Goal: Transaction & Acquisition: Purchase product/service

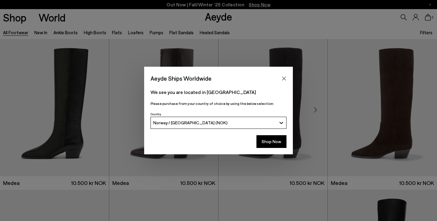
click at [285, 78] on icon "Close" at bounding box center [284, 79] width 4 height 4
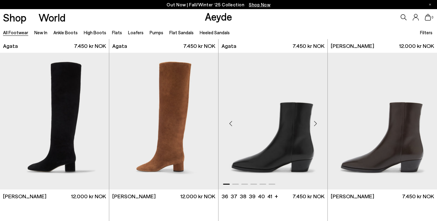
scroll to position [291, 0]
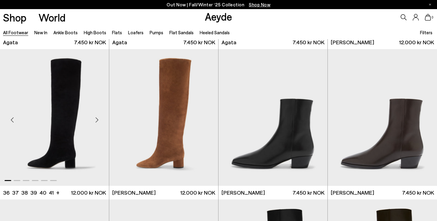
click at [78, 116] on img "1 / 6" at bounding box center [54, 117] width 109 height 137
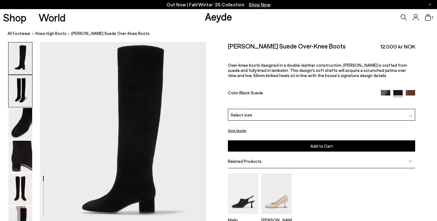
click at [29, 92] on img at bounding box center [21, 91] width 24 height 32
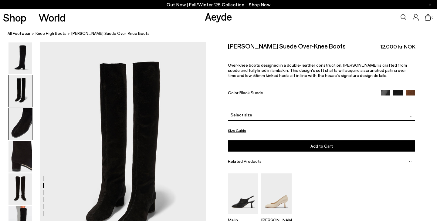
click at [25, 121] on img at bounding box center [21, 124] width 24 height 32
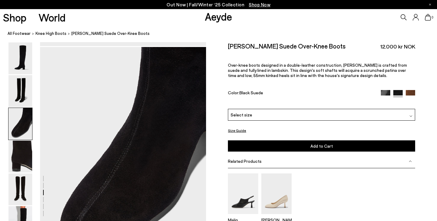
scroll to position [403, 0]
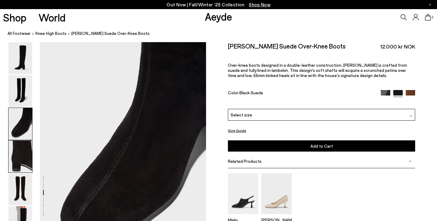
click at [24, 151] on img at bounding box center [21, 157] width 24 height 32
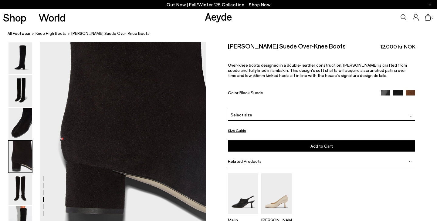
scroll to position [658, 0]
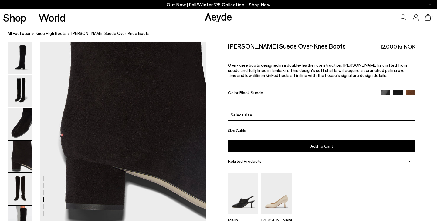
click at [24, 185] on img at bounding box center [21, 190] width 24 height 32
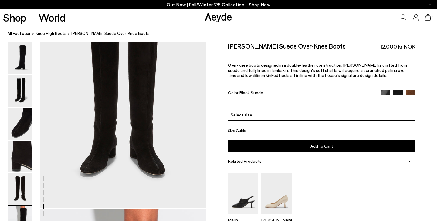
click at [23, 210] on img at bounding box center [21, 222] width 24 height 32
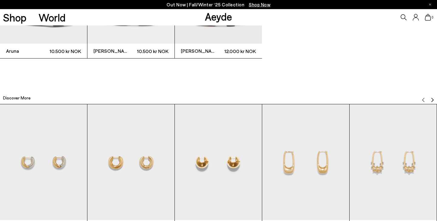
scroll to position [1530, 0]
